Goal: Find specific page/section: Find specific page/section

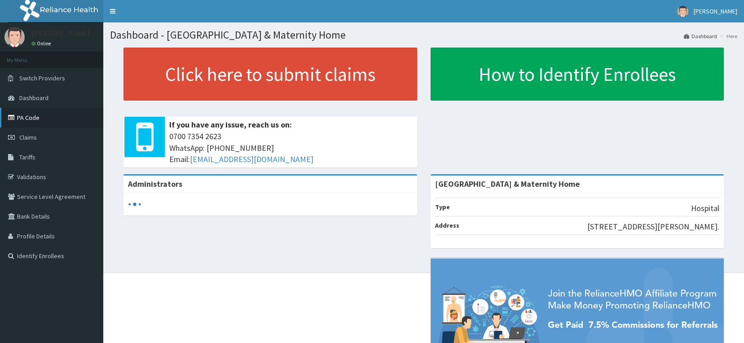
click at [29, 118] on link "PA Code" at bounding box center [51, 118] width 103 height 20
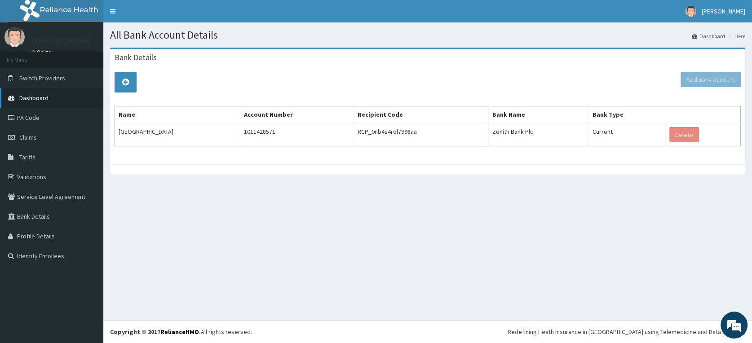
click at [31, 96] on span "Dashboard" at bounding box center [33, 98] width 29 height 8
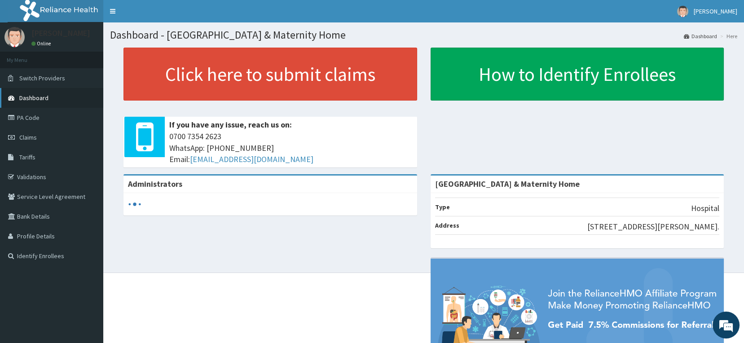
drag, startPoint x: 0, startPoint y: 0, endPoint x: 31, endPoint y: 96, distance: 101.1
click at [31, 96] on span "Dashboard" at bounding box center [33, 98] width 29 height 8
click at [39, 76] on span "Switch Providers" at bounding box center [42, 78] width 46 height 8
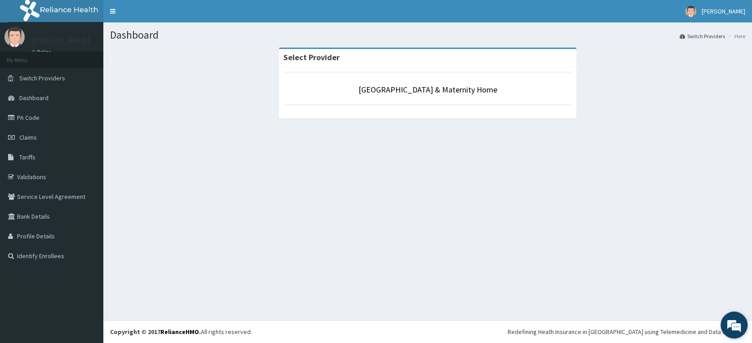
click at [732, 325] on em at bounding box center [734, 325] width 24 height 24
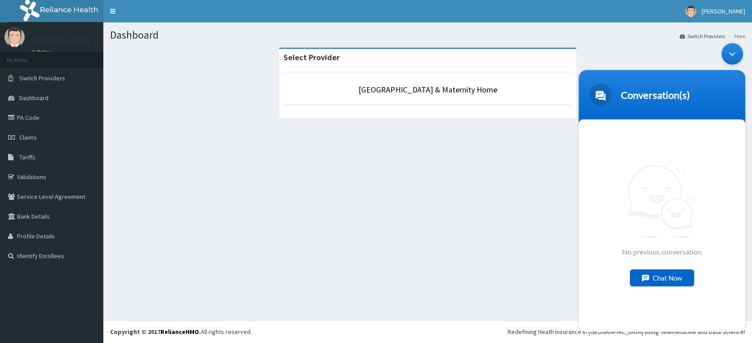
click at [734, 50] on div "Minimize live chat window" at bounding box center [732, 54] width 22 height 22
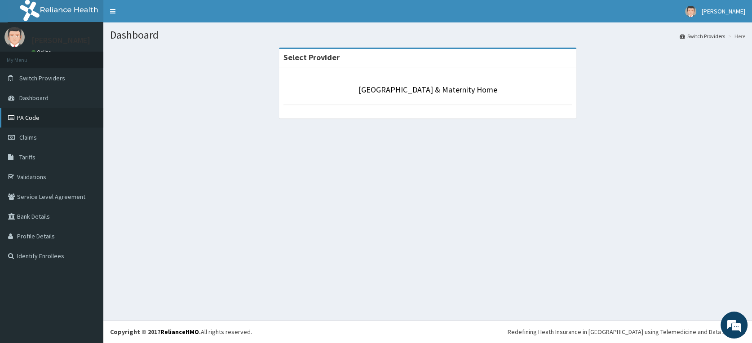
click at [27, 117] on link "PA Code" at bounding box center [51, 118] width 103 height 20
